Goal: Task Accomplishment & Management: Use online tool/utility

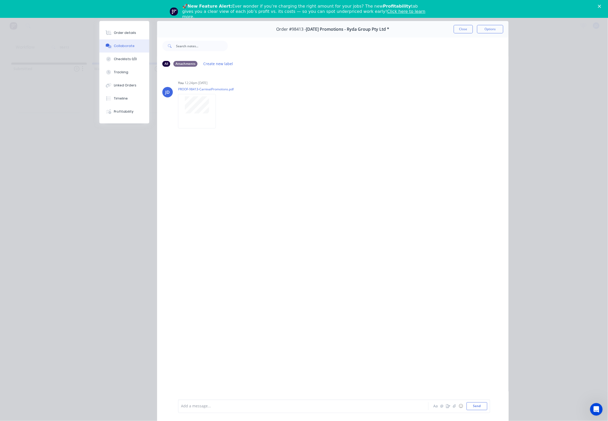
click at [467, 30] on button "Close" at bounding box center [463, 29] width 19 height 8
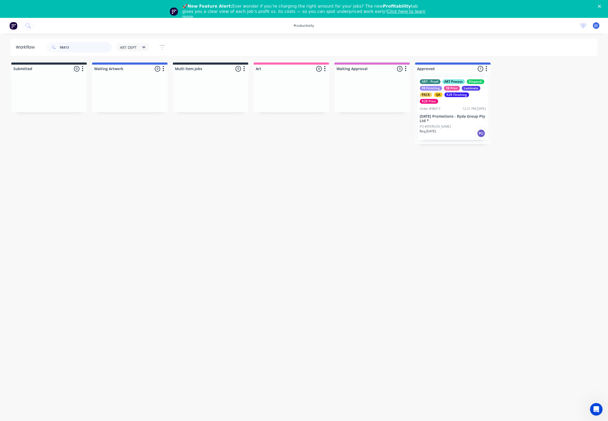
click at [26, 48] on header "Workflow 98413 ART DEPT Save new view None edit ART DEPT (Default) edit Banner …" at bounding box center [304, 47] width 588 height 17
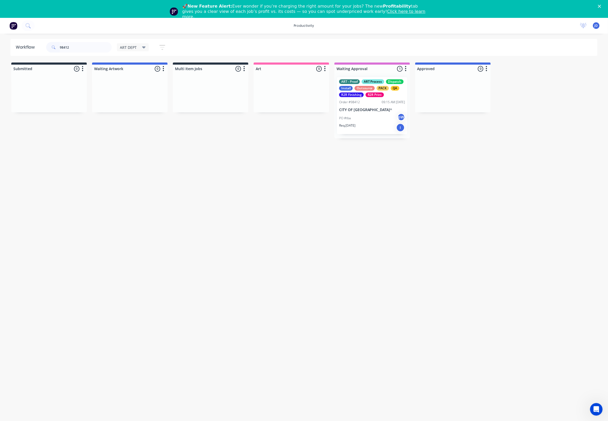
click at [342, 102] on div "Order #98412" at bounding box center [349, 102] width 21 height 5
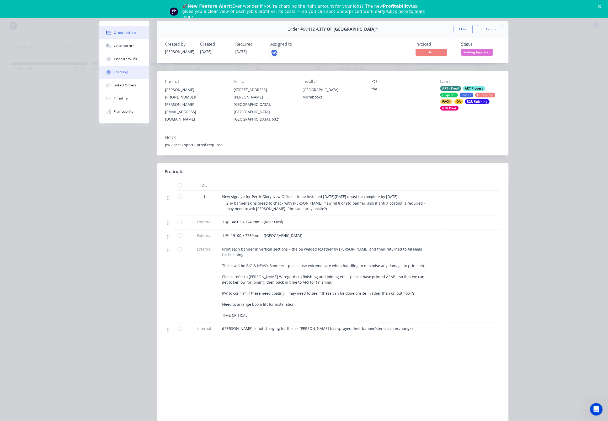
click at [129, 75] on button "Tracking" at bounding box center [124, 72] width 50 height 13
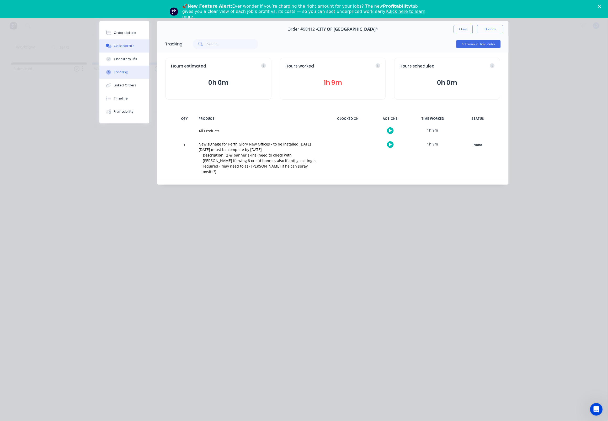
click at [108, 47] on icon at bounding box center [108, 45] width 4 height 3
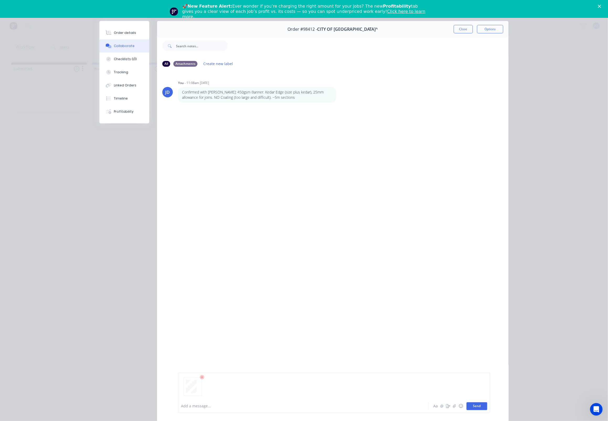
click at [481, 406] on button "Send" at bounding box center [477, 406] width 21 height 8
click at [464, 28] on button "Close" at bounding box center [463, 29] width 19 height 8
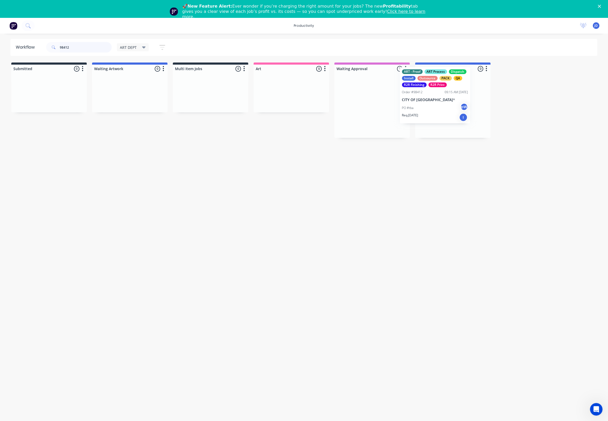
drag, startPoint x: 389, startPoint y: 112, endPoint x: 452, endPoint y: 102, distance: 63.6
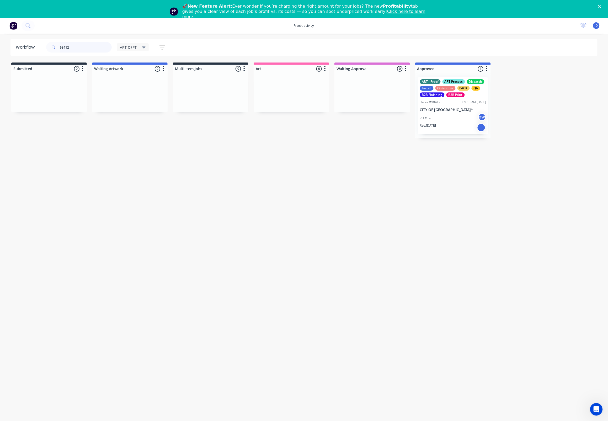
click at [51, 46] on div "98412" at bounding box center [79, 47] width 66 height 10
type input "98434"
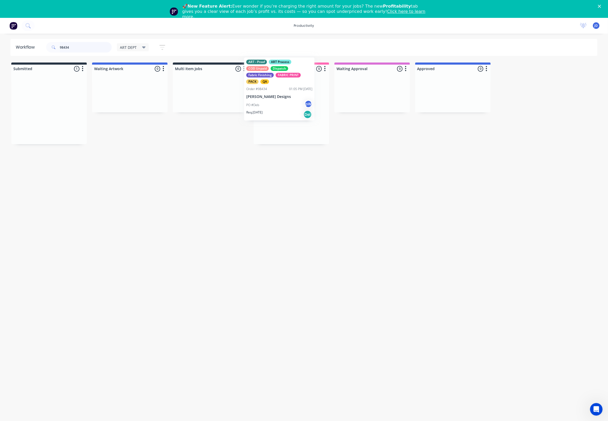
drag, startPoint x: 64, startPoint y: 97, endPoint x: 266, endPoint y: 88, distance: 201.5
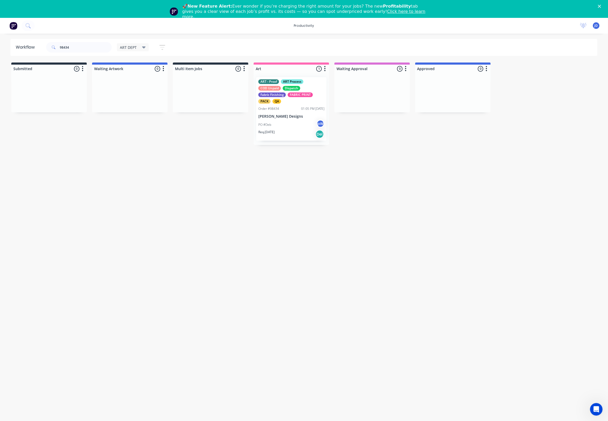
click at [278, 108] on div "Order #98434" at bounding box center [269, 108] width 21 height 5
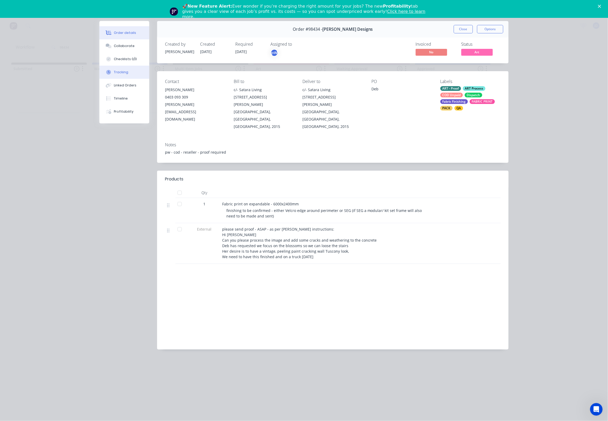
click at [120, 72] on button "Tracking" at bounding box center [124, 72] width 50 height 13
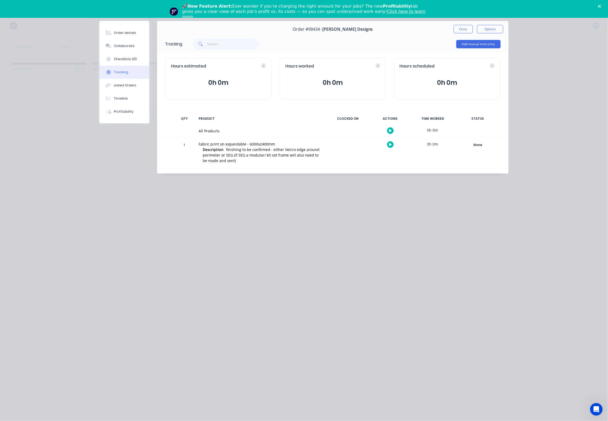
click at [390, 146] on icon "button" at bounding box center [390, 144] width 3 height 3
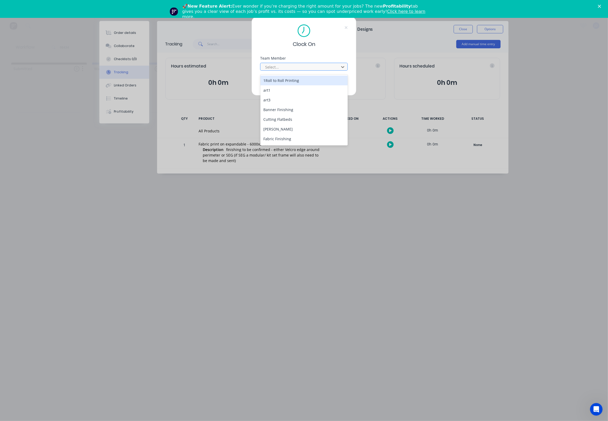
click at [277, 66] on div "Select..." at bounding box center [300, 67] width 71 height 6
click at [276, 131] on div "[PERSON_NAME]" at bounding box center [305, 136] width 88 height 10
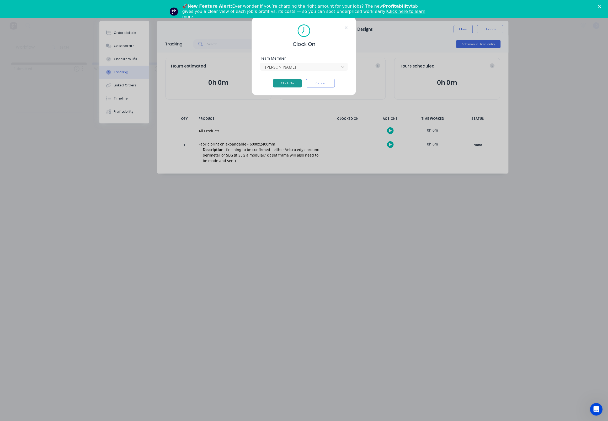
click at [281, 85] on button "Clock On" at bounding box center [287, 83] width 29 height 8
